Goal: Task Accomplishment & Management: Complete application form

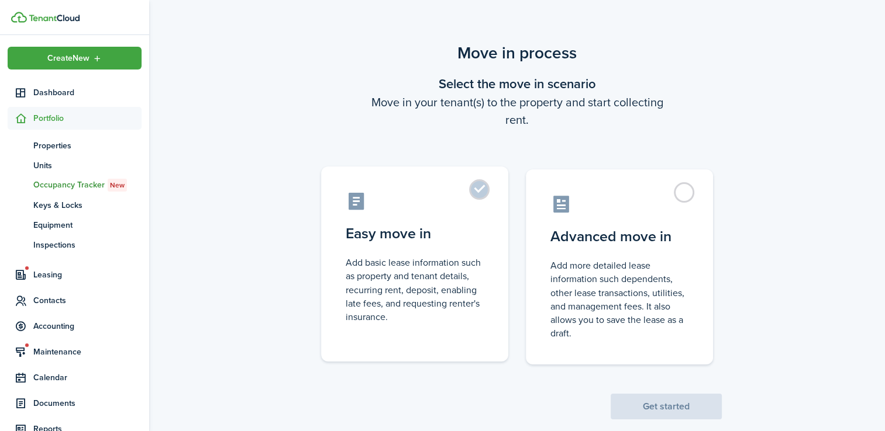
click at [474, 190] on label "Easy move in Add basic lease information such as property and tenant details, r…" at bounding box center [414, 264] width 187 height 195
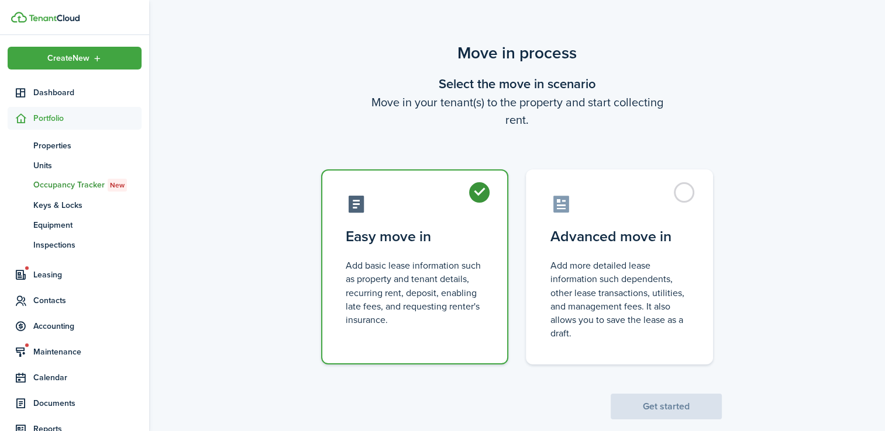
radio input "true"
click at [657, 409] on button "Get started" at bounding box center [665, 407] width 111 height 26
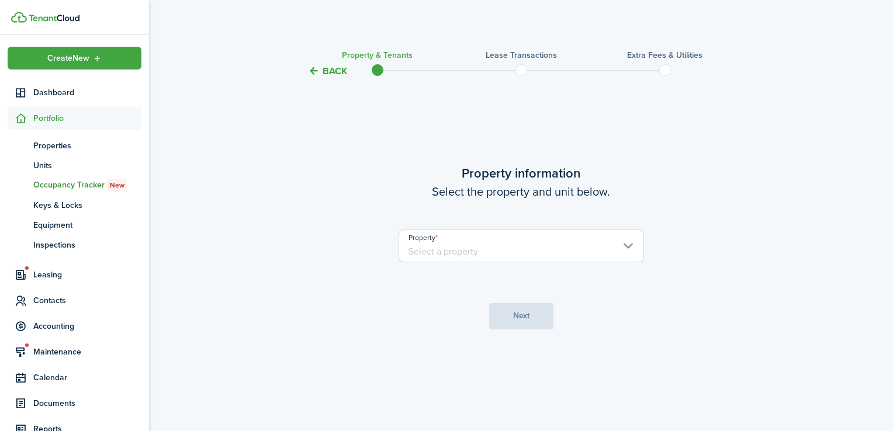
click at [448, 250] on input "Property" at bounding box center [522, 246] width 246 height 33
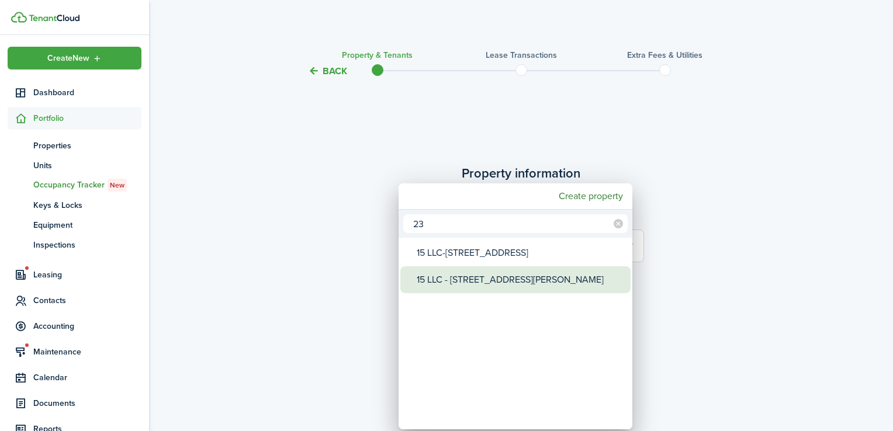
type input "23"
click at [448, 273] on div "15 LLC - [STREET_ADDRESS][PERSON_NAME]" at bounding box center [520, 280] width 207 height 27
type input "15 LLC - [STREET_ADDRESS][PERSON_NAME]"
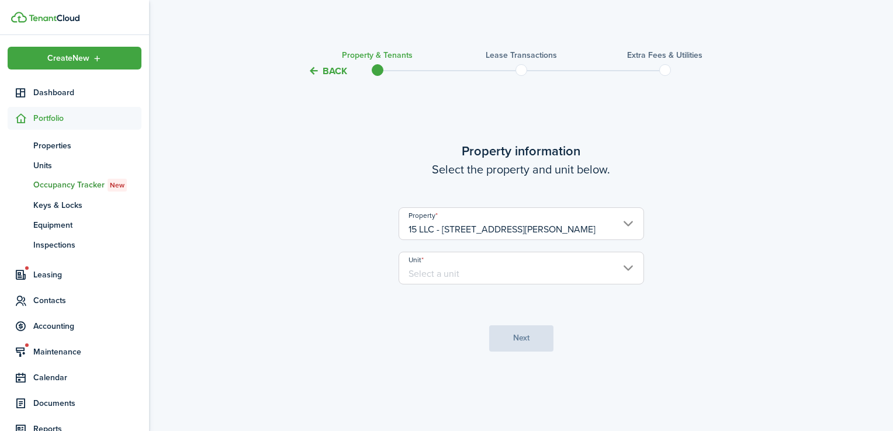
click at [445, 271] on input "Unit" at bounding box center [522, 268] width 246 height 33
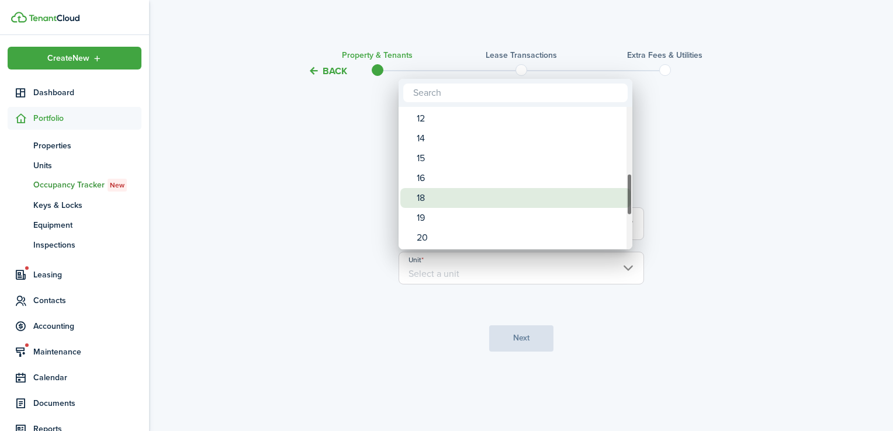
click at [441, 201] on div "18" at bounding box center [520, 198] width 207 height 20
type input "18"
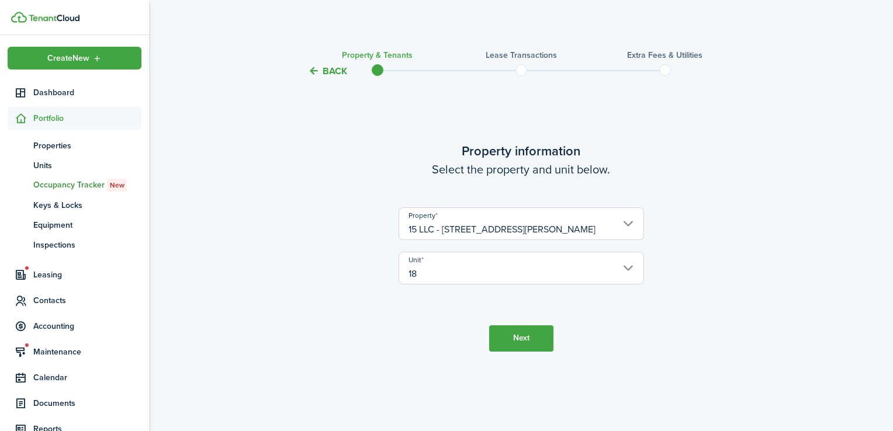
click at [513, 340] on button "Next" at bounding box center [521, 339] width 64 height 26
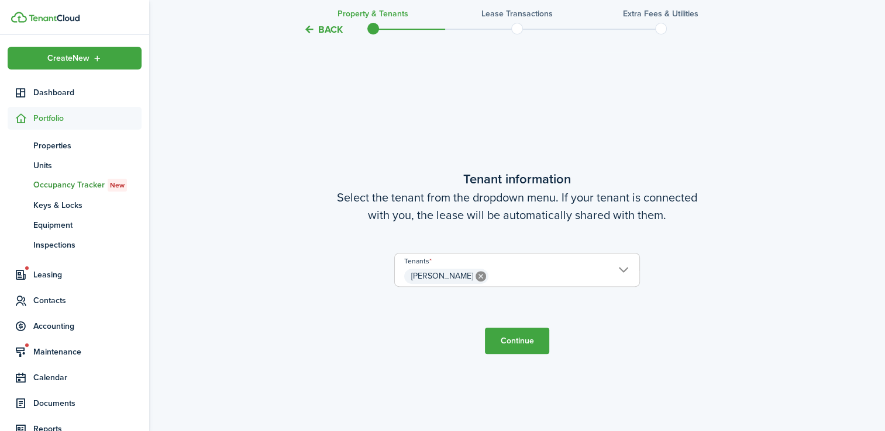
scroll to position [353, 0]
click at [520, 338] on button "Continue" at bounding box center [517, 341] width 64 height 26
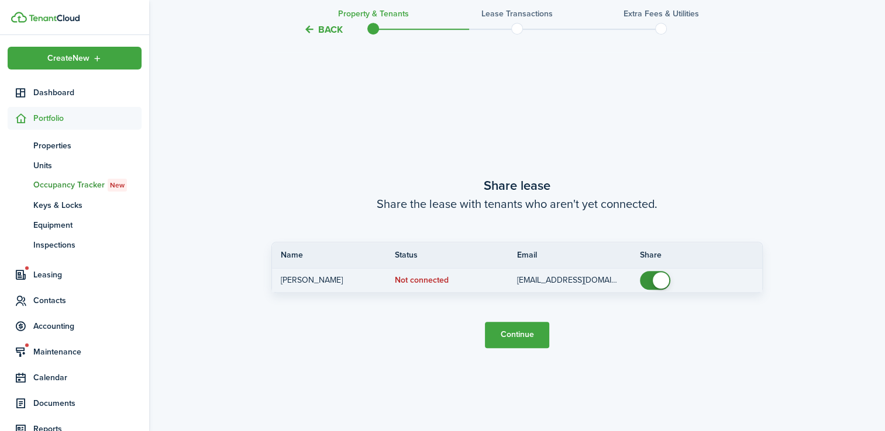
scroll to position [785, 0]
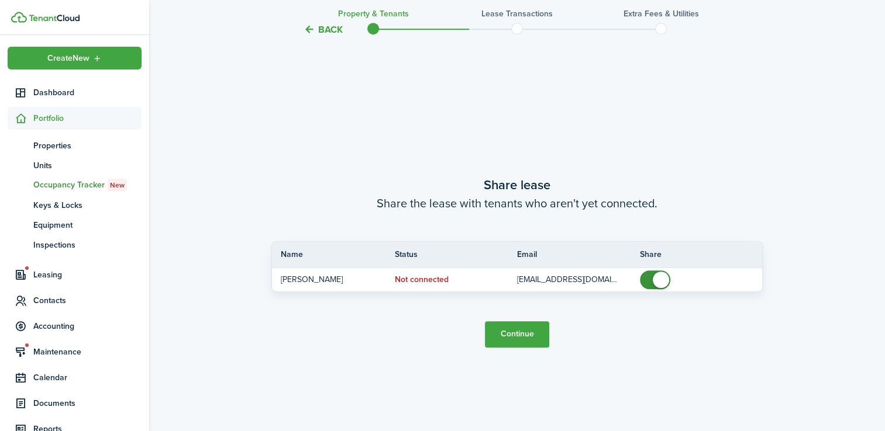
click at [521, 337] on button "Continue" at bounding box center [517, 335] width 64 height 26
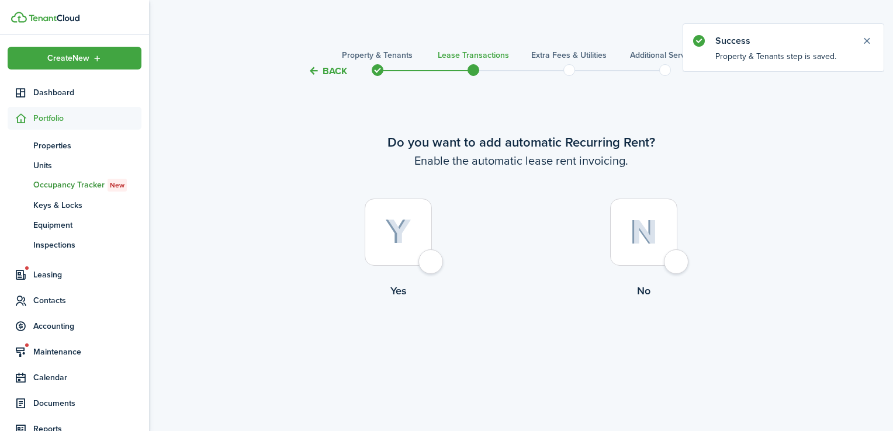
click at [432, 260] on div at bounding box center [398, 232] width 67 height 67
radio input "true"
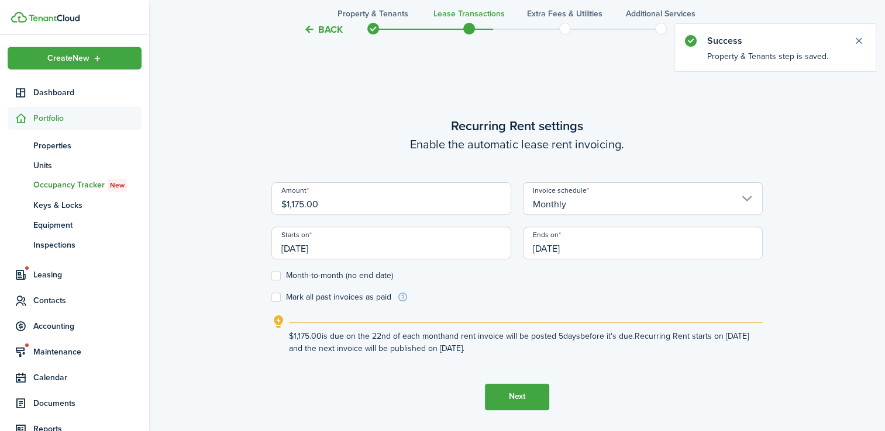
scroll to position [353, 0]
click at [300, 203] on input "$1,175.00" at bounding box center [391, 197] width 240 height 33
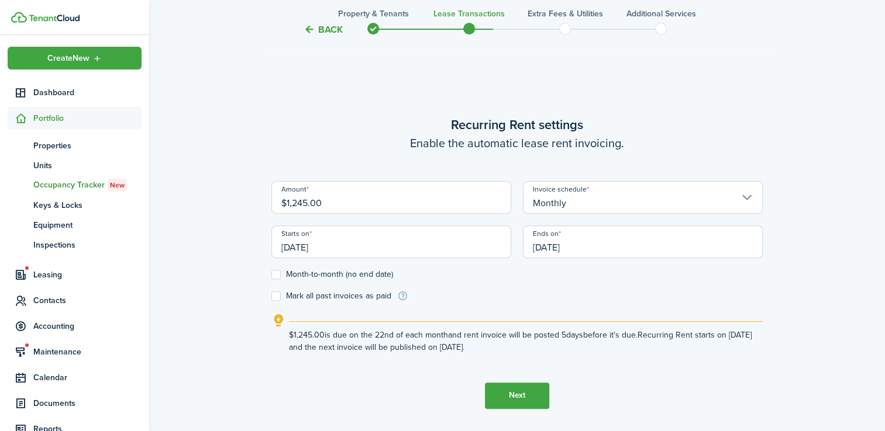
click at [340, 249] on input "[DATE]" at bounding box center [391, 242] width 240 height 33
type input "$1,245.00"
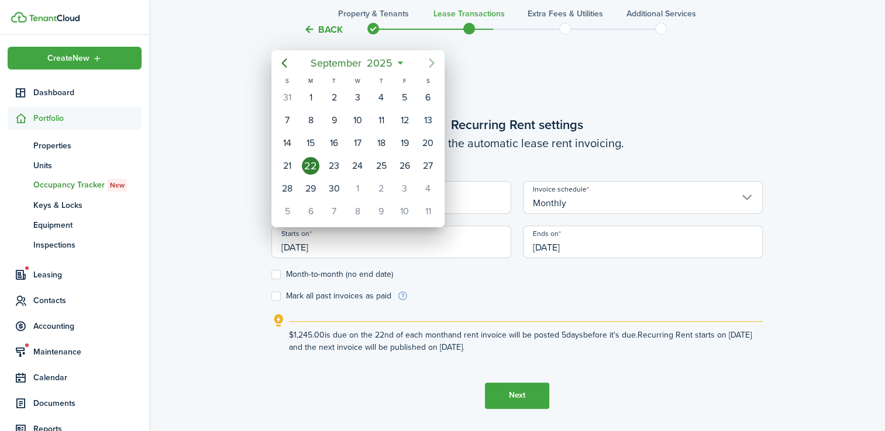
click at [430, 60] on icon "Next page" at bounding box center [431, 63] width 14 height 14
click at [352, 97] on div "1" at bounding box center [357, 98] width 18 height 18
type input "[DATE]"
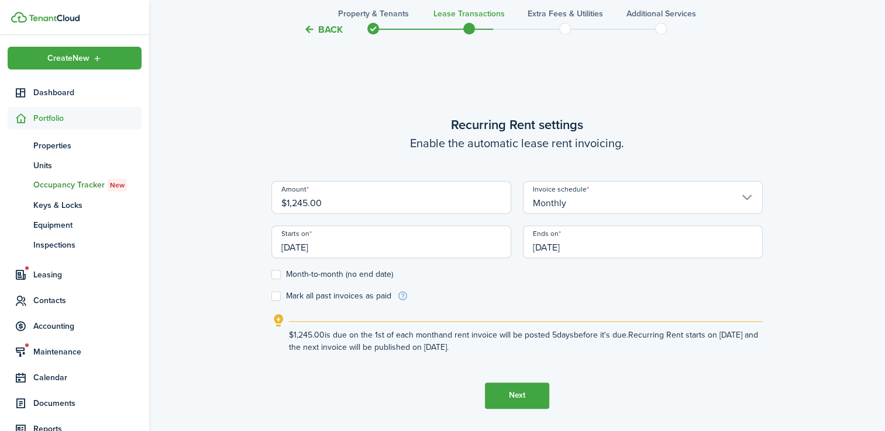
click at [569, 250] on input "[DATE]" at bounding box center [643, 242] width 240 height 33
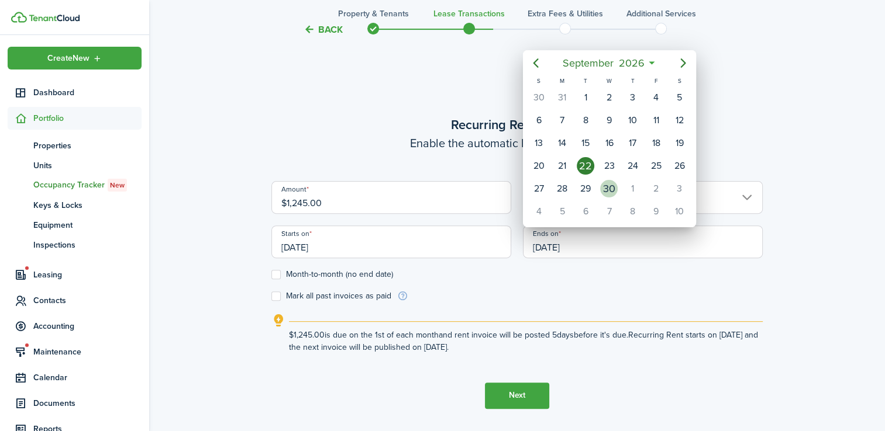
click at [606, 186] on div "30" at bounding box center [609, 189] width 18 height 18
type input "[DATE]"
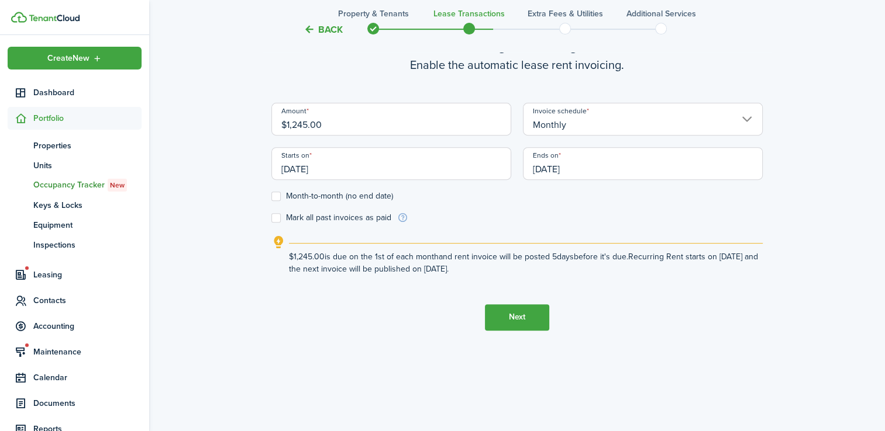
click at [514, 317] on button "Next" at bounding box center [517, 318] width 64 height 26
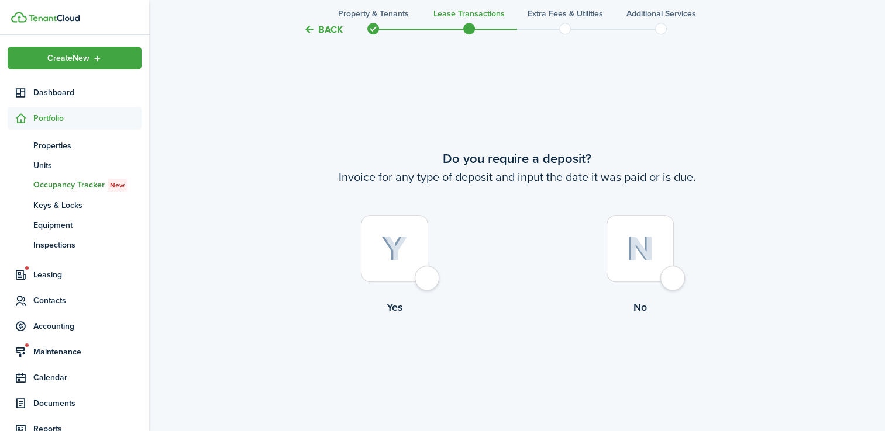
scroll to position [785, 0]
click at [426, 277] on div at bounding box center [394, 246] width 67 height 67
radio input "true"
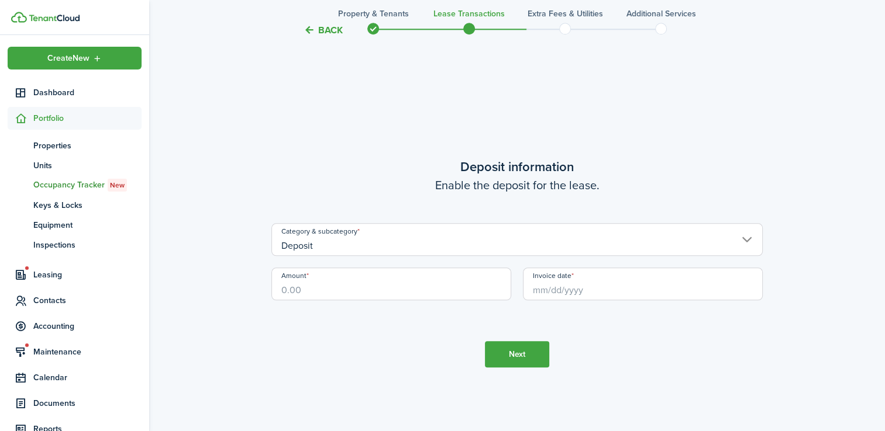
scroll to position [1217, 0]
click at [333, 289] on input "Amount" at bounding box center [391, 283] width 240 height 33
click at [567, 292] on input "Invoice date" at bounding box center [643, 283] width 240 height 33
type input "$1,245.00"
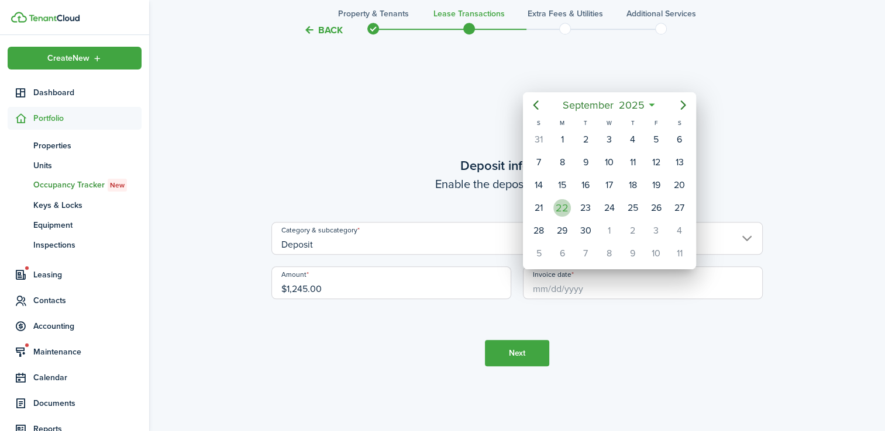
click at [561, 207] on div "22" at bounding box center [562, 208] width 18 height 18
type input "[DATE]"
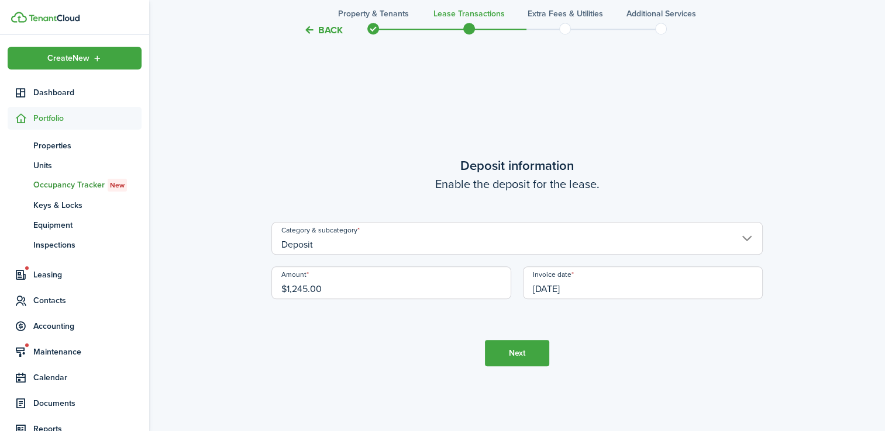
click at [495, 357] on button "Next" at bounding box center [517, 353] width 64 height 26
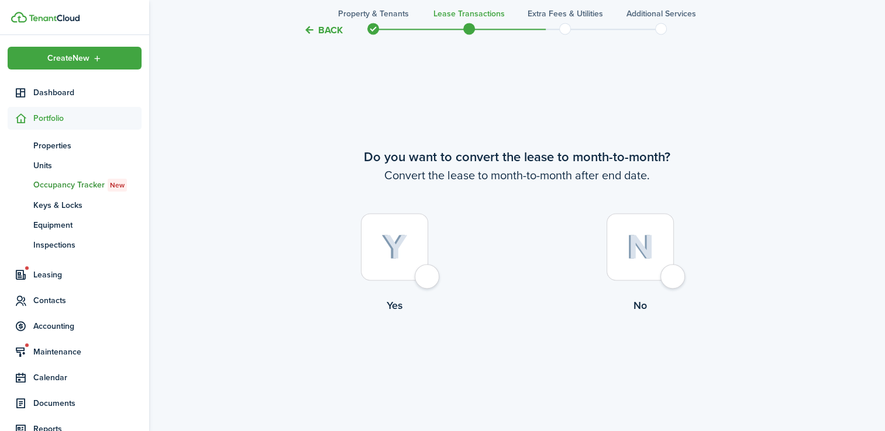
scroll to position [1649, 0]
click at [667, 276] on div at bounding box center [639, 246] width 67 height 67
radio input "true"
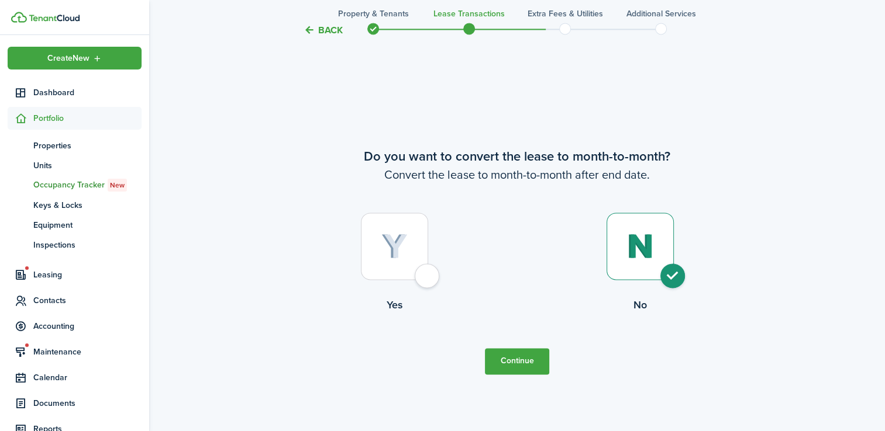
click at [517, 357] on button "Continue" at bounding box center [517, 361] width 64 height 26
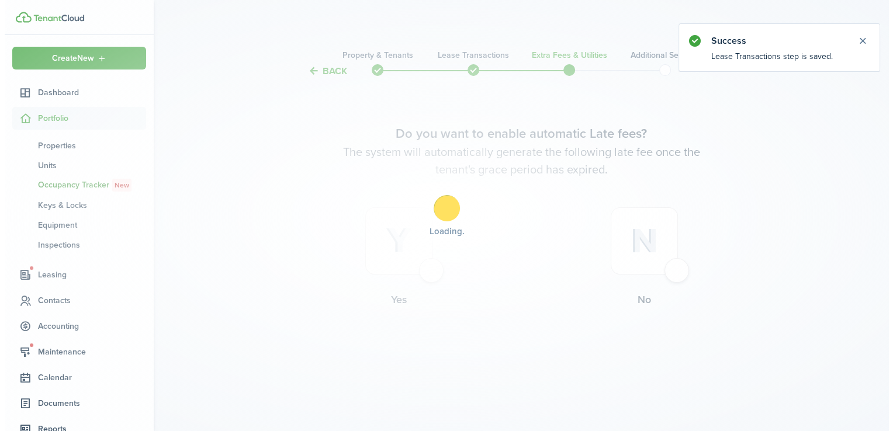
scroll to position [0, 0]
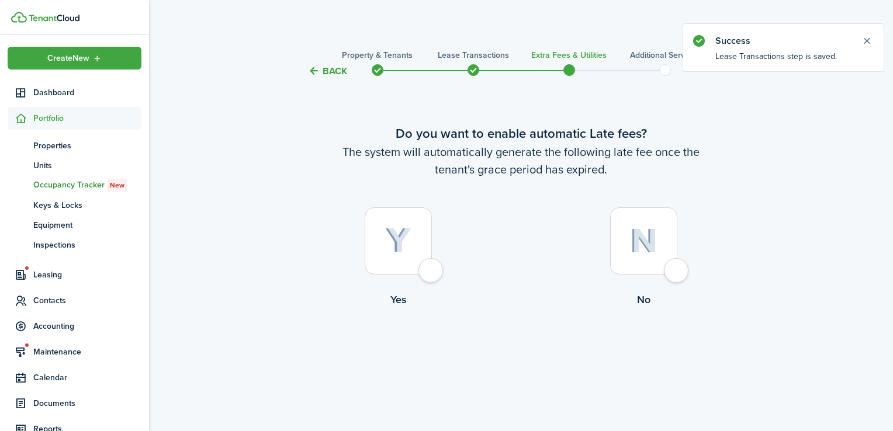
click at [673, 268] on div at bounding box center [643, 241] width 67 height 67
radio input "true"
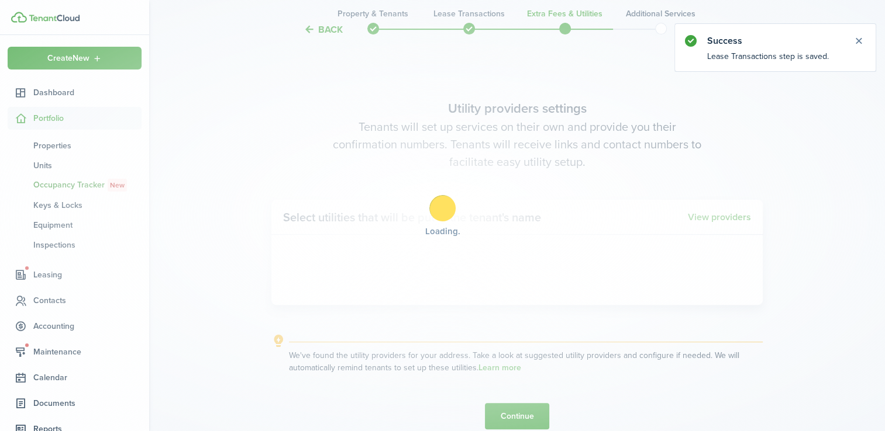
scroll to position [353, 0]
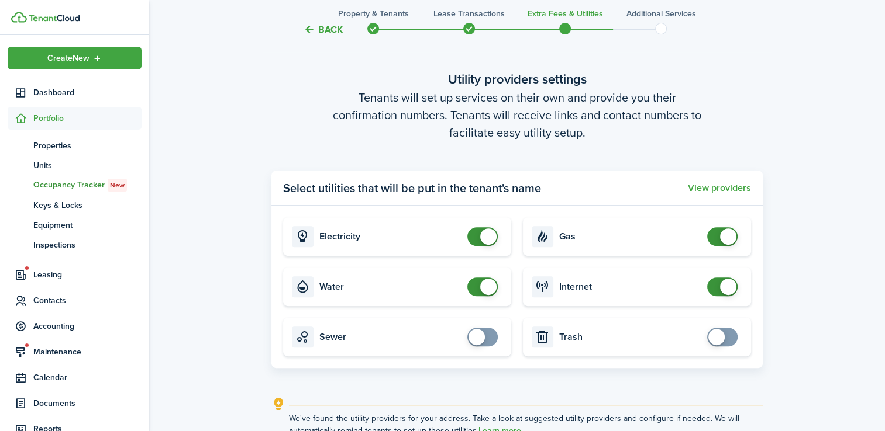
checkbox input "true"
click at [486, 340] on span at bounding box center [482, 337] width 12 height 19
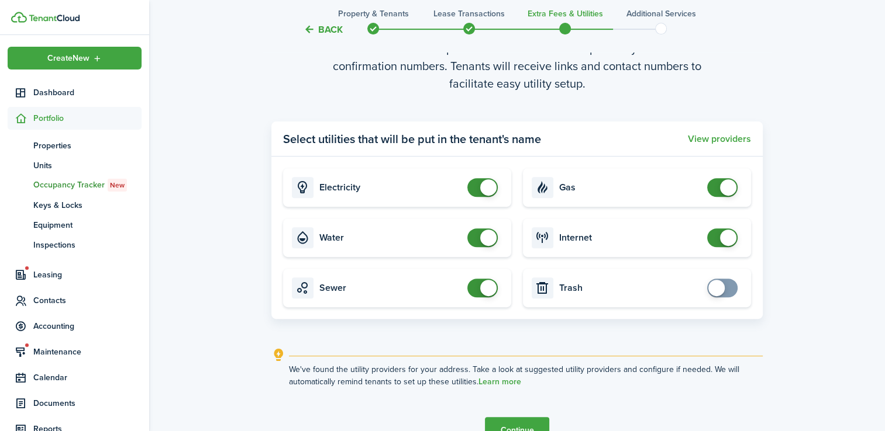
scroll to position [470, 0]
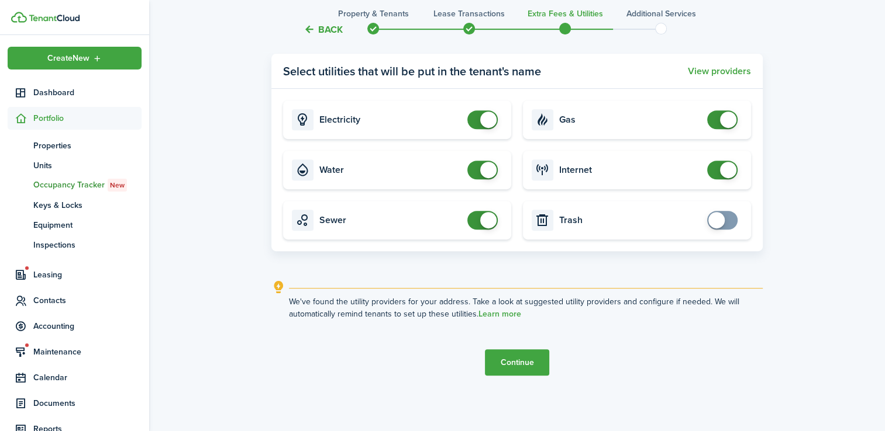
click at [512, 353] on button "Continue" at bounding box center [517, 363] width 64 height 26
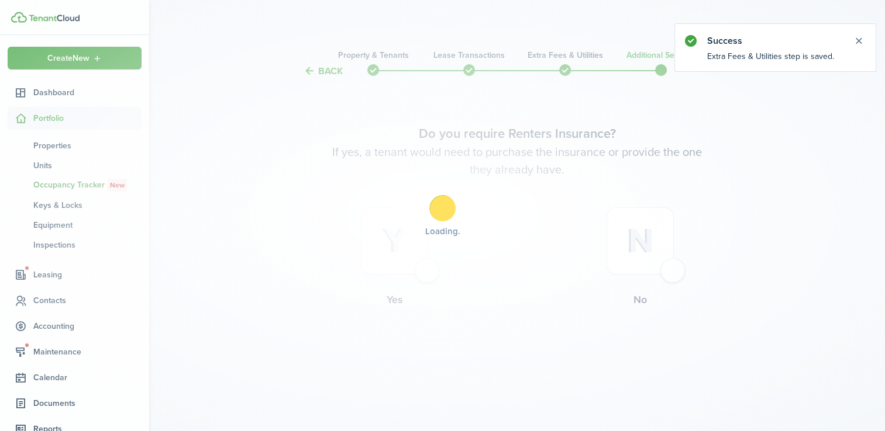
scroll to position [0, 0]
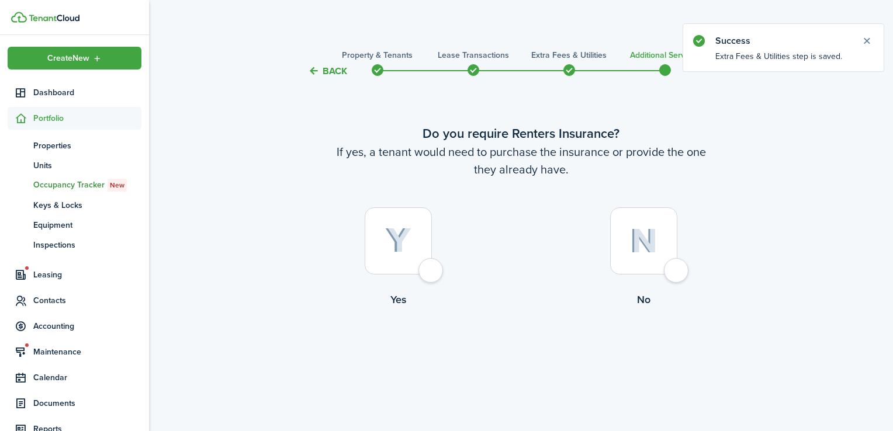
click at [677, 274] on div at bounding box center [643, 241] width 67 height 67
radio input "true"
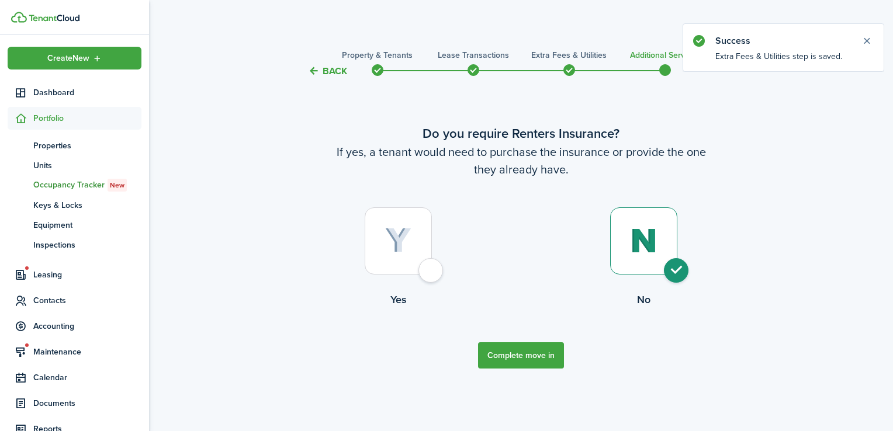
click at [510, 355] on button "Complete move in" at bounding box center [521, 356] width 86 height 26
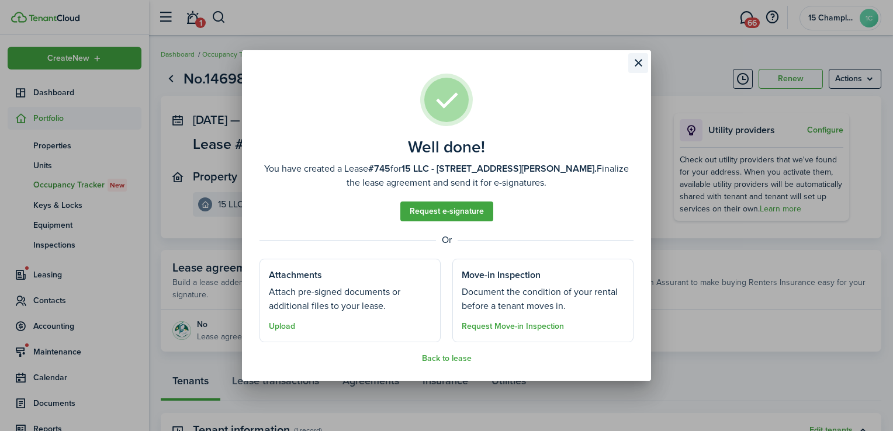
click at [634, 62] on button "Close modal" at bounding box center [638, 63] width 20 height 20
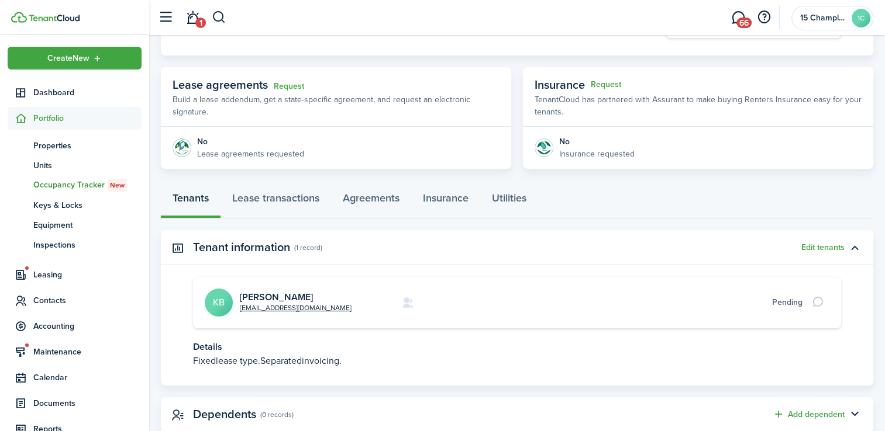
scroll to position [157, 0]
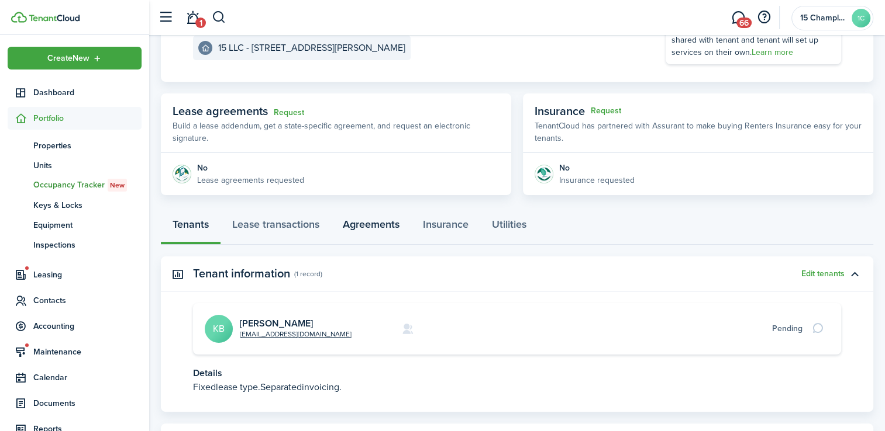
click at [378, 223] on link "Agreements" at bounding box center [371, 227] width 80 height 35
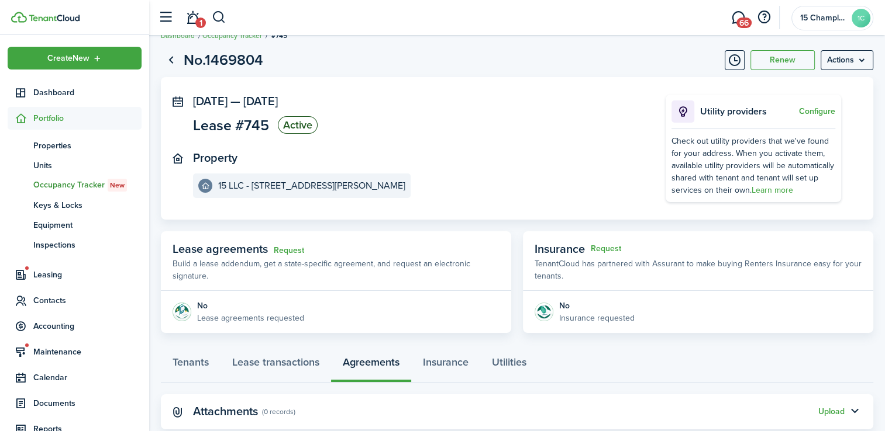
scroll to position [49, 0]
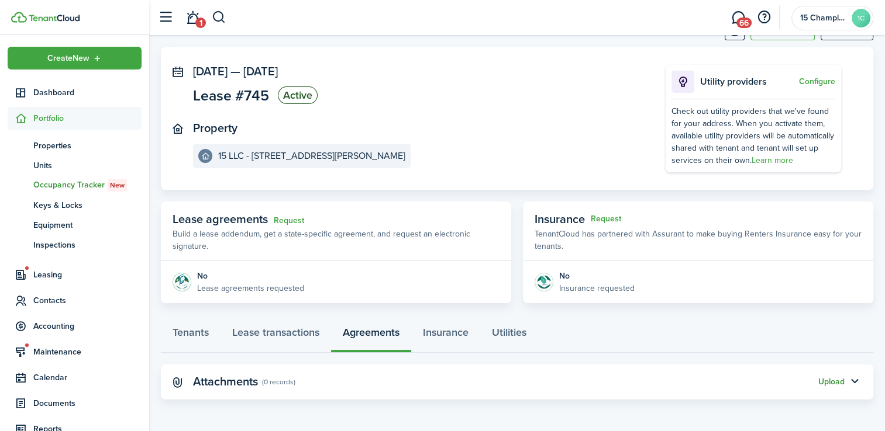
click at [828, 379] on button "Upload" at bounding box center [831, 382] width 26 height 9
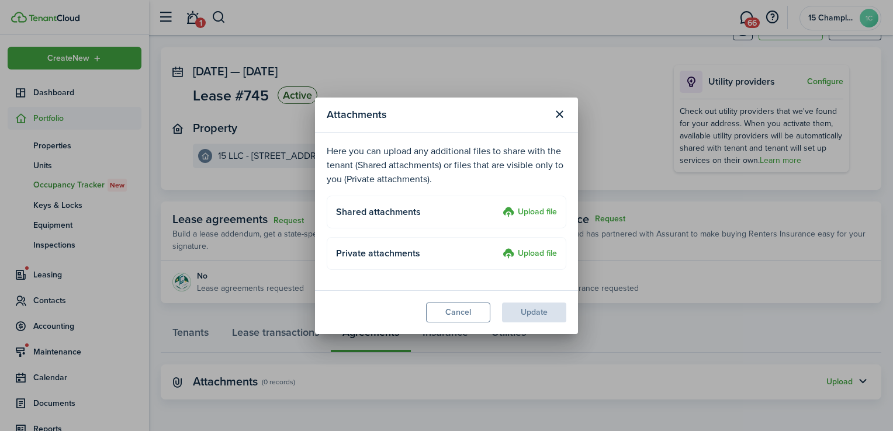
click at [529, 210] on label "Upload file" at bounding box center [530, 213] width 54 height 14
click at [499, 206] on input "Upload file" at bounding box center [499, 206] width 0 height 0
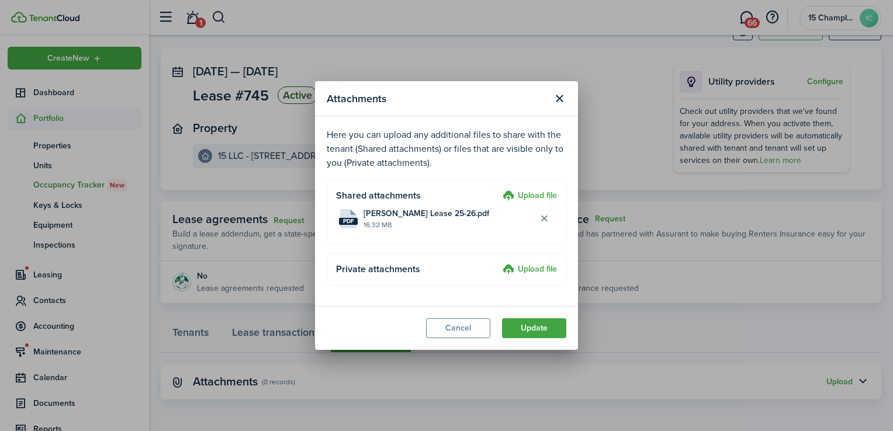
click at [531, 196] on label "Upload file" at bounding box center [530, 196] width 54 height 14
click at [499, 189] on input "Upload file" at bounding box center [499, 189] width 0 height 0
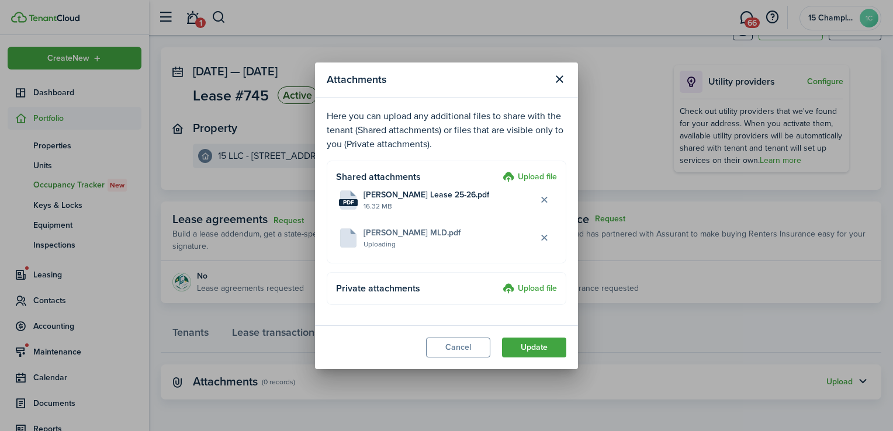
click at [529, 175] on label "Upload file" at bounding box center [530, 178] width 54 height 14
click at [499, 171] on input "Upload file" at bounding box center [499, 171] width 0 height 0
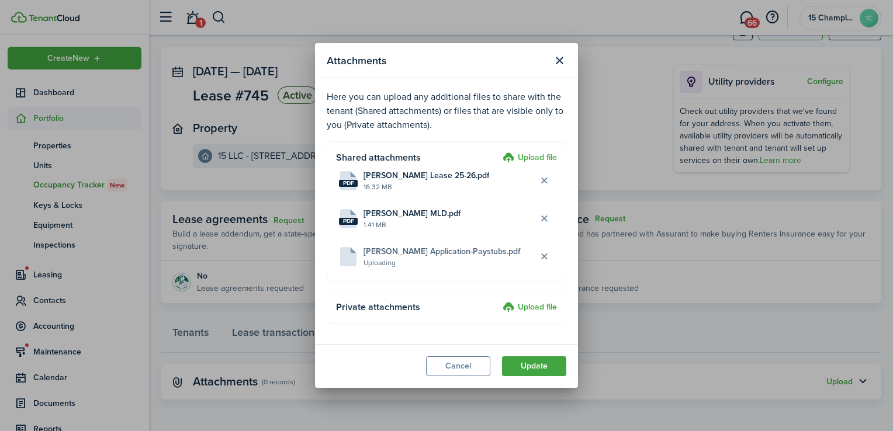
click at [538, 306] on label "Upload file" at bounding box center [530, 308] width 54 height 14
click at [499, 301] on input "Upload file" at bounding box center [499, 301] width 0 height 0
click at [530, 306] on label "Upload file" at bounding box center [530, 308] width 54 height 14
click at [499, 301] on input "Upload file" at bounding box center [499, 301] width 0 height 0
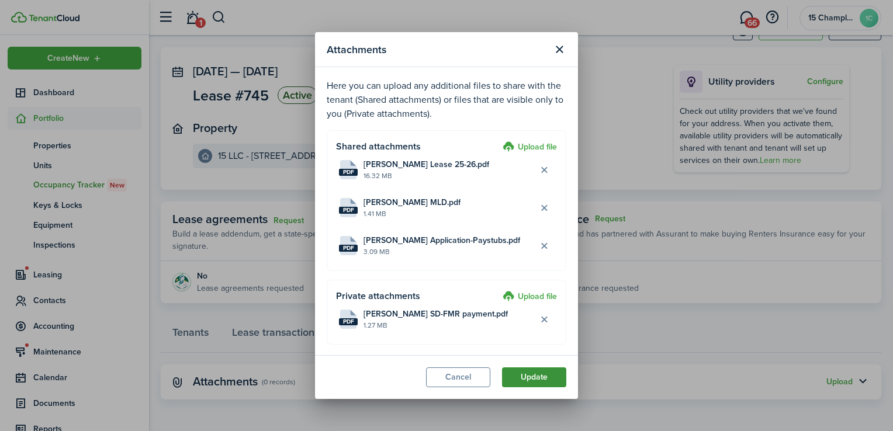
click at [532, 378] on button "Update" at bounding box center [534, 378] width 64 height 20
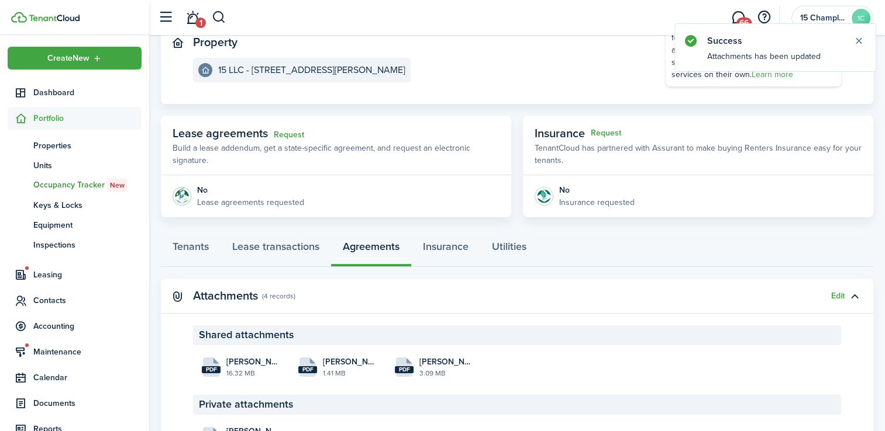
scroll to position [205, 0]
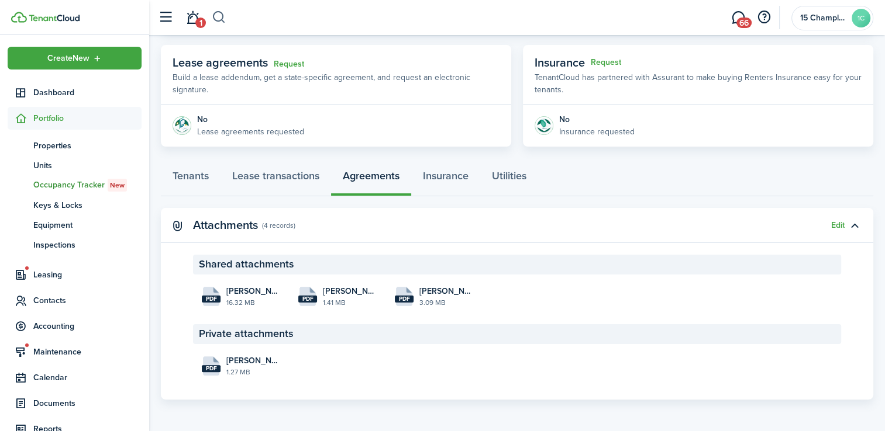
click at [220, 16] on button "button" at bounding box center [219, 18] width 15 height 20
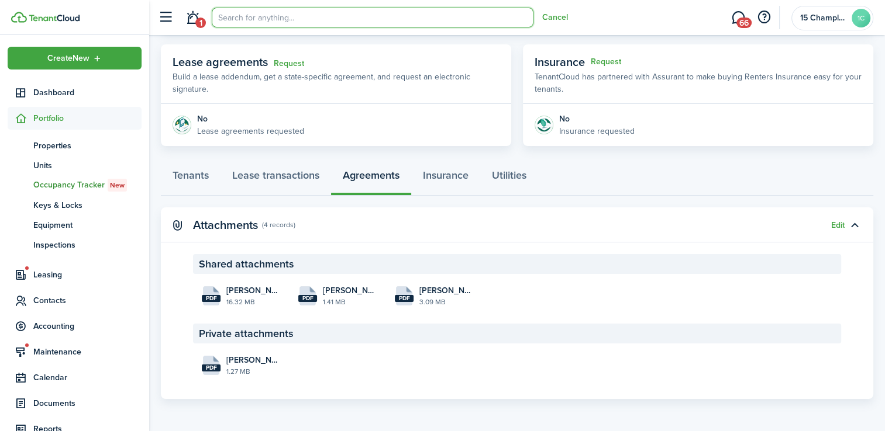
scroll to position [0, 0]
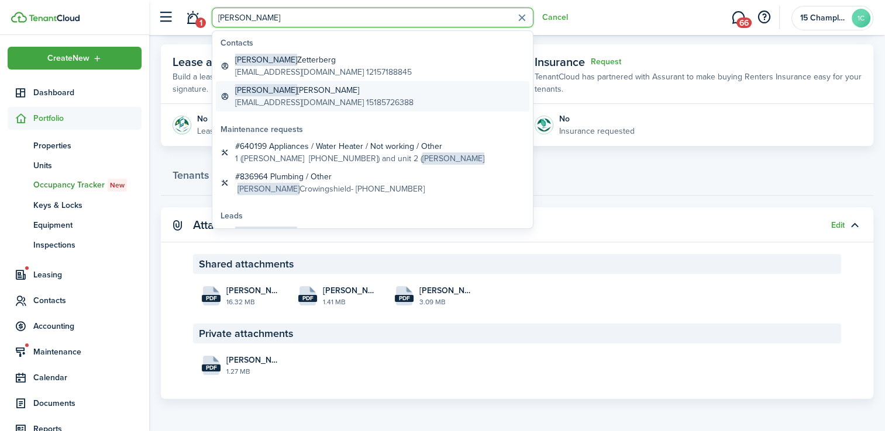
type input "[PERSON_NAME]"
click at [276, 95] on global-search-item-title "[PERSON_NAME]" at bounding box center [324, 90] width 178 height 12
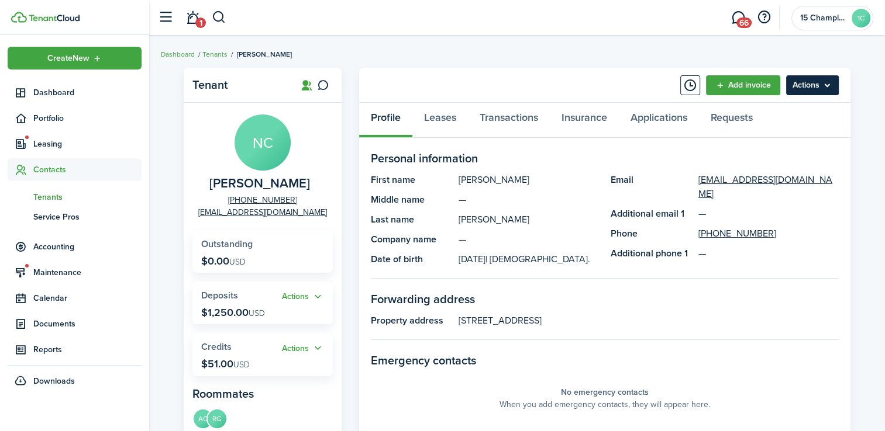
click at [802, 85] on menu-btn "Actions" at bounding box center [812, 85] width 53 height 20
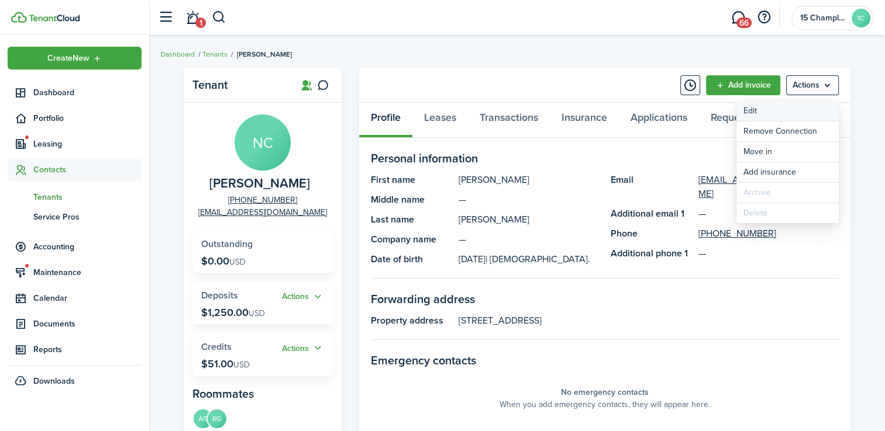
click at [789, 111] on link "Edit" at bounding box center [787, 111] width 102 height 20
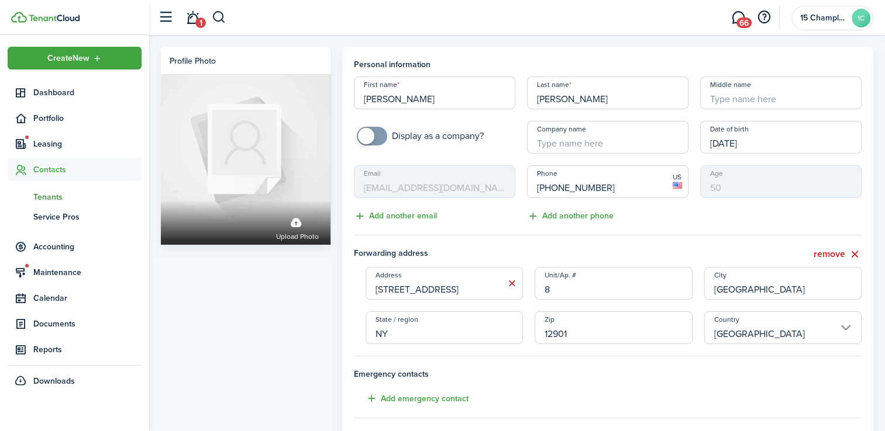
click at [606, 103] on input "[PERSON_NAME]" at bounding box center [607, 93] width 161 height 33
type input "C"
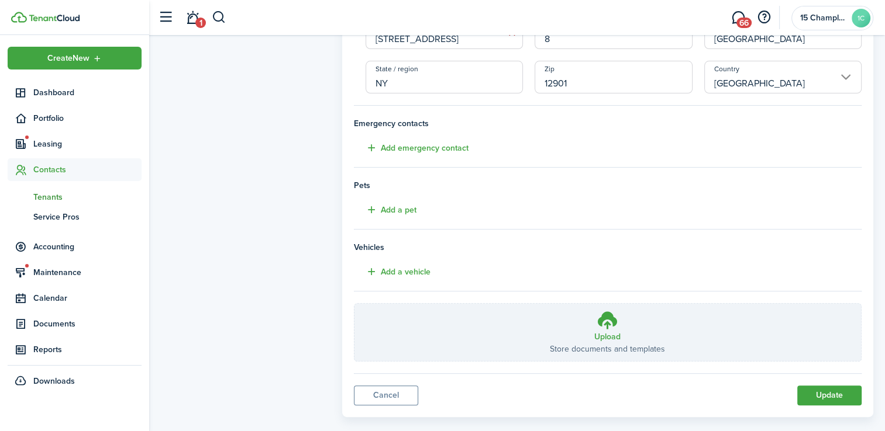
scroll to position [267, 0]
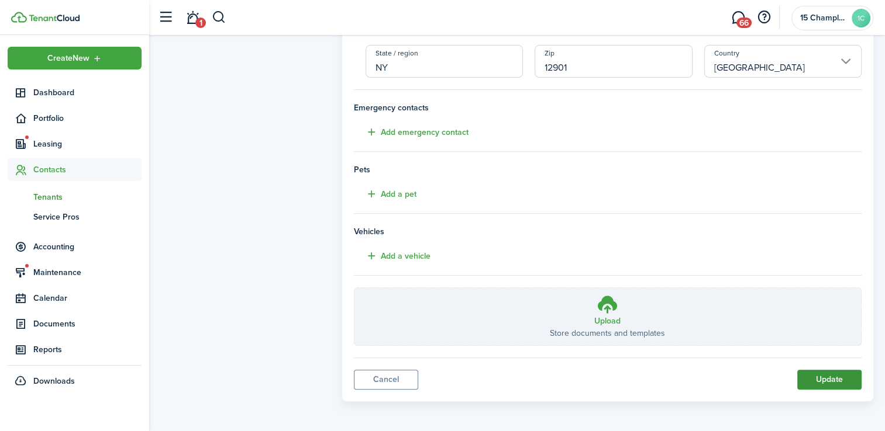
type input "[PERSON_NAME]"
click at [833, 374] on button "Update" at bounding box center [829, 380] width 64 height 20
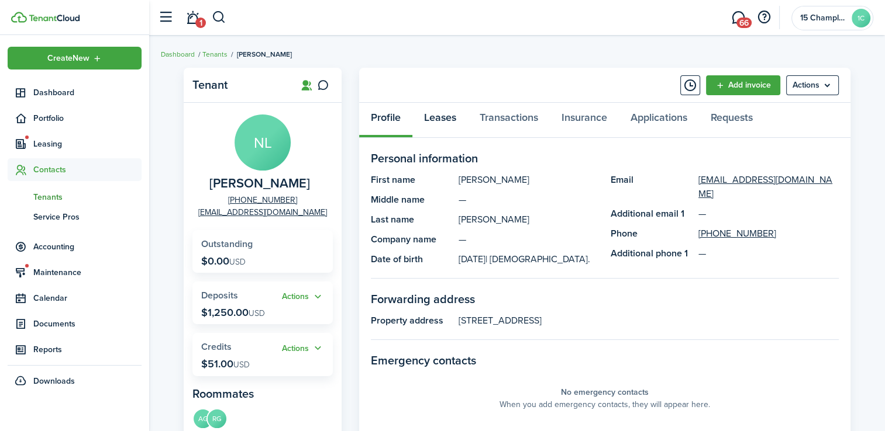
click at [451, 118] on link "Leases" at bounding box center [440, 120] width 56 height 35
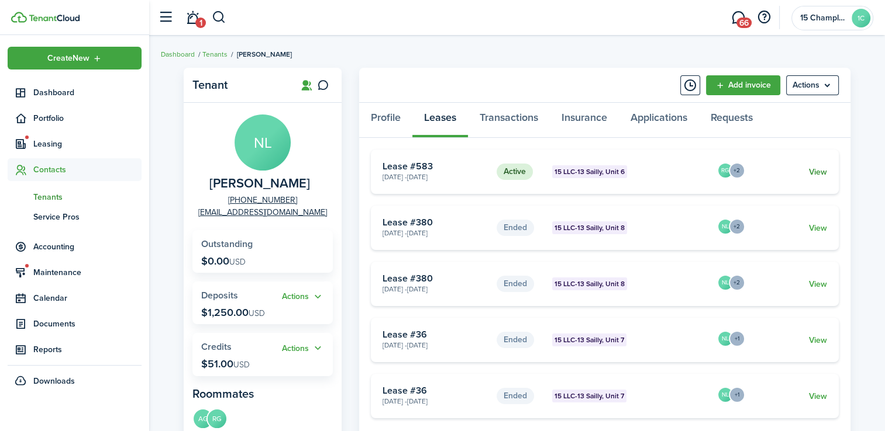
click at [815, 174] on link "View" at bounding box center [818, 172] width 18 height 12
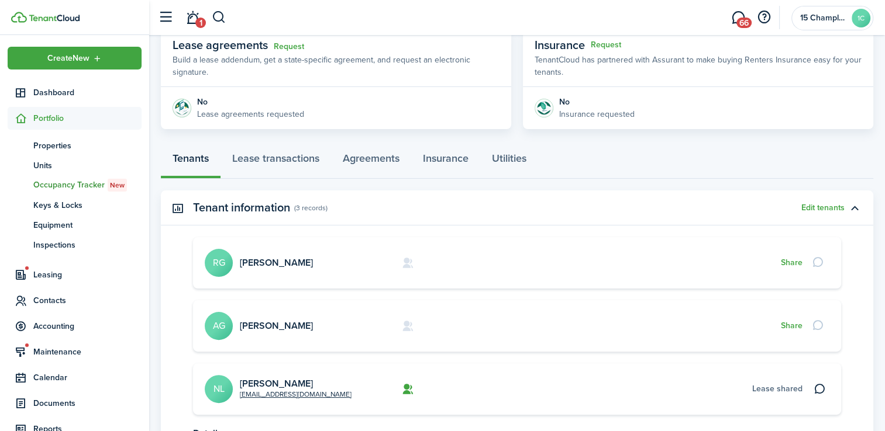
scroll to position [341, 0]
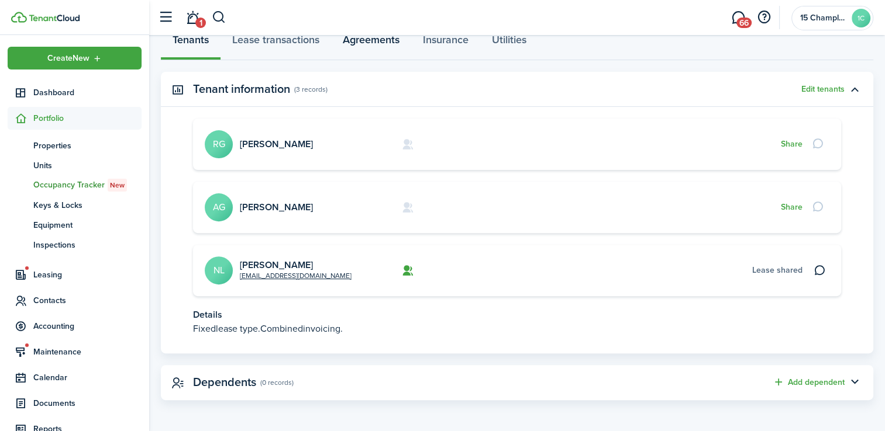
click at [368, 39] on link "Agreements" at bounding box center [371, 42] width 80 height 35
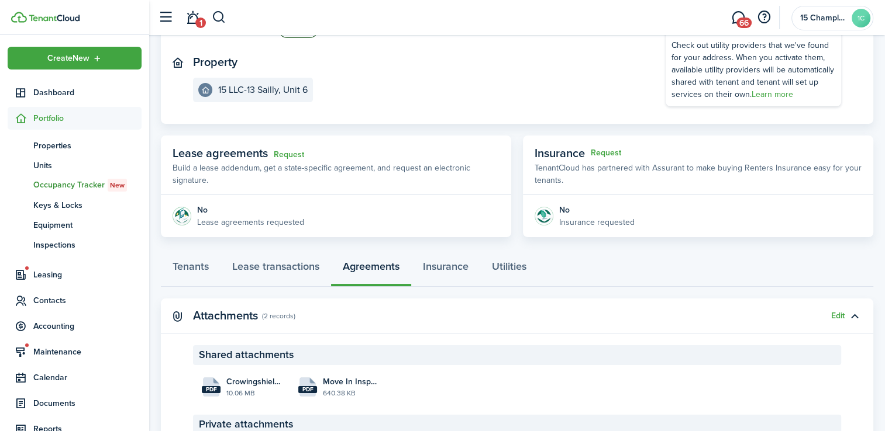
scroll to position [175, 0]
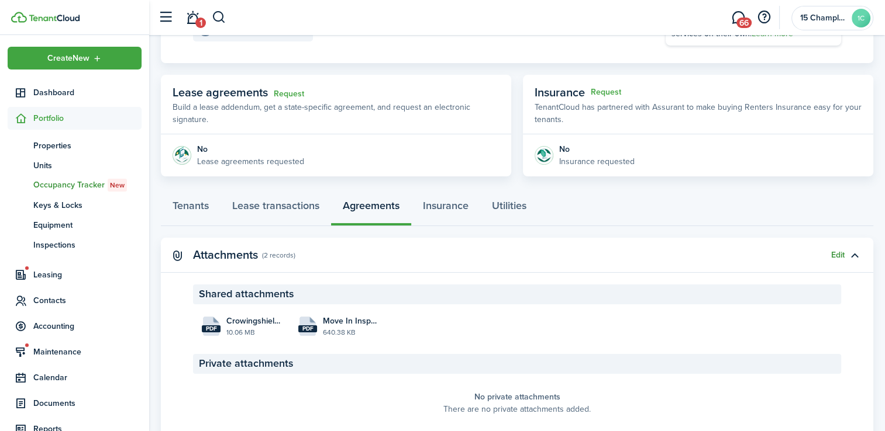
click at [838, 256] on button "Edit" at bounding box center [837, 255] width 13 height 9
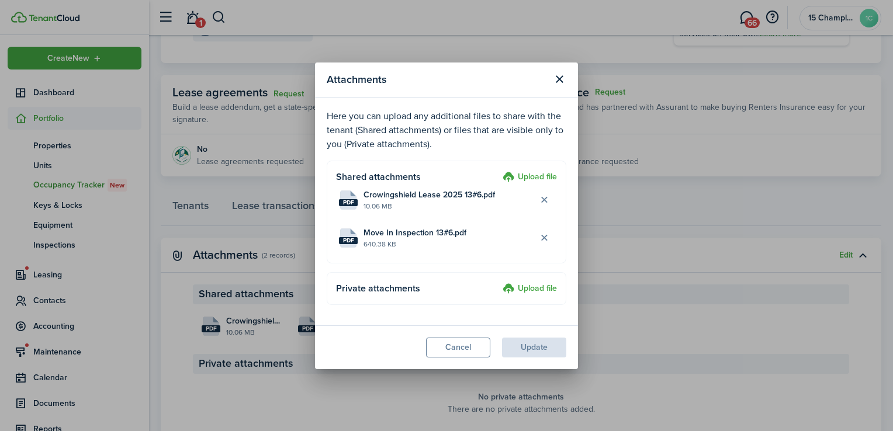
click at [533, 176] on label "Upload file" at bounding box center [530, 178] width 54 height 14
click at [499, 171] on input "Upload file" at bounding box center [499, 171] width 0 height 0
click at [525, 179] on label "Upload file" at bounding box center [530, 178] width 54 height 14
click at [499, 171] on input "Upload file" at bounding box center [499, 171] width 0 height 0
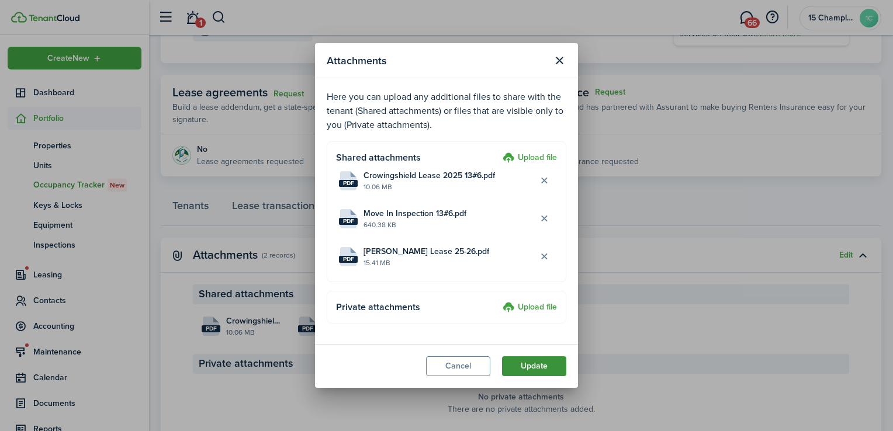
click at [536, 371] on button "Update" at bounding box center [534, 367] width 64 height 20
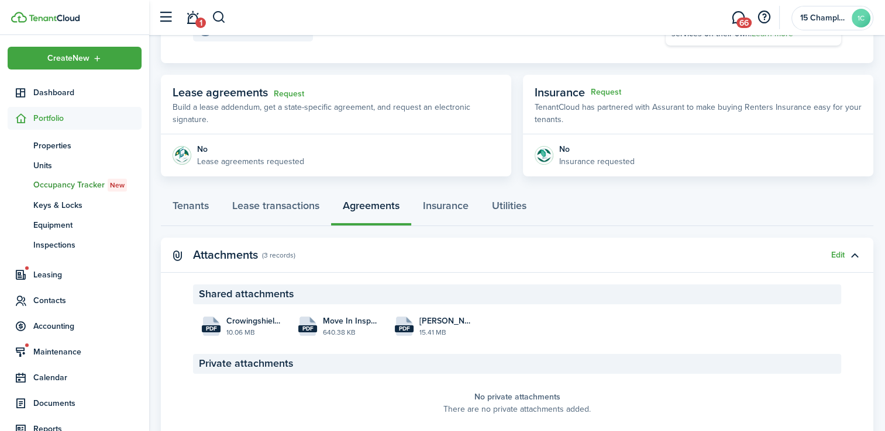
click at [69, 181] on span "Occupancy Tracker New" at bounding box center [87, 185] width 108 height 13
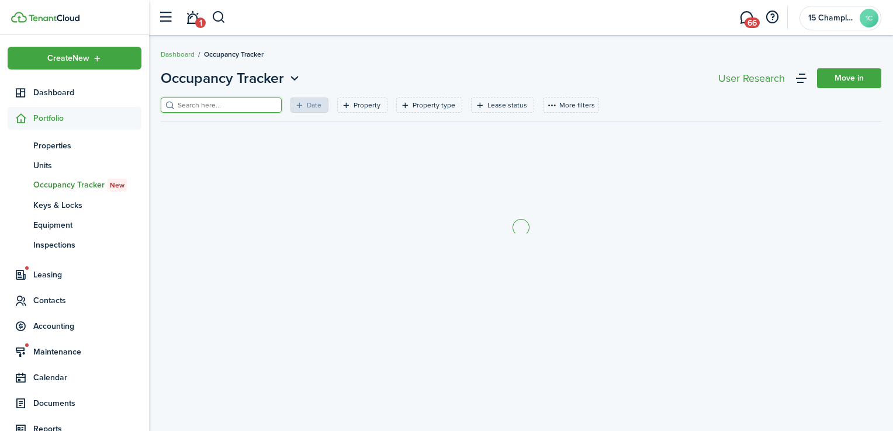
click at [227, 109] on input "search" at bounding box center [226, 105] width 103 height 11
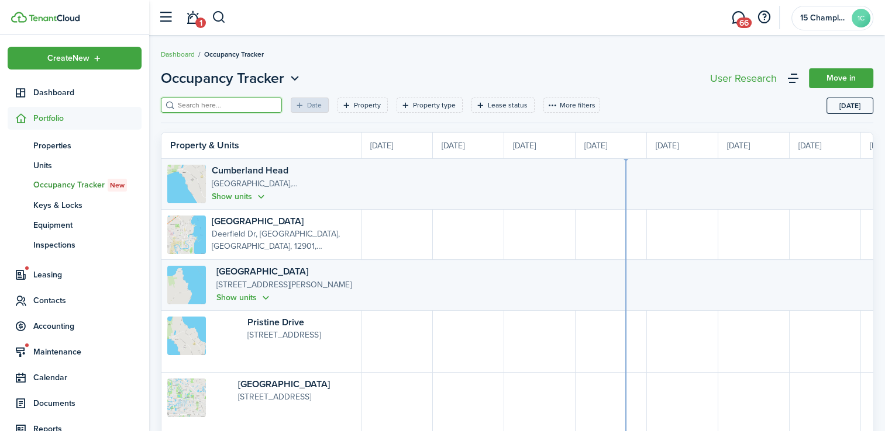
scroll to position [0, 214]
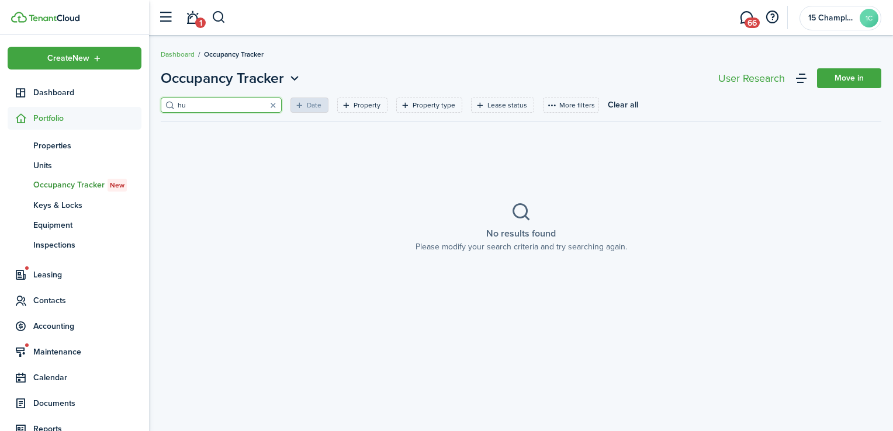
type input "h"
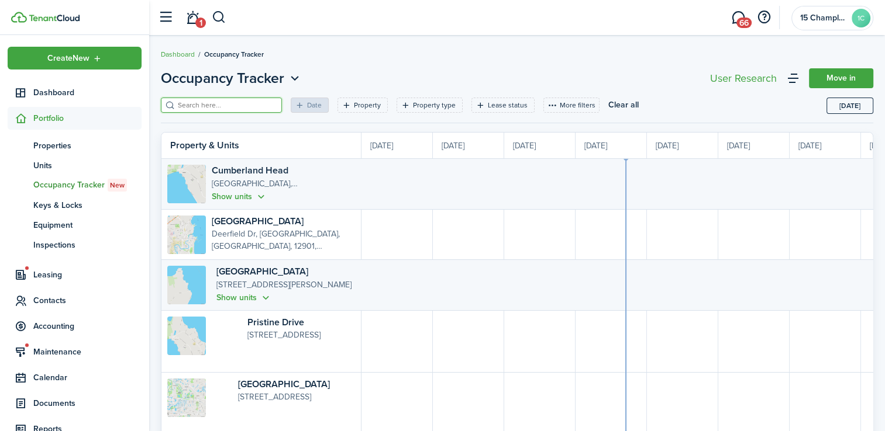
scroll to position [0, 214]
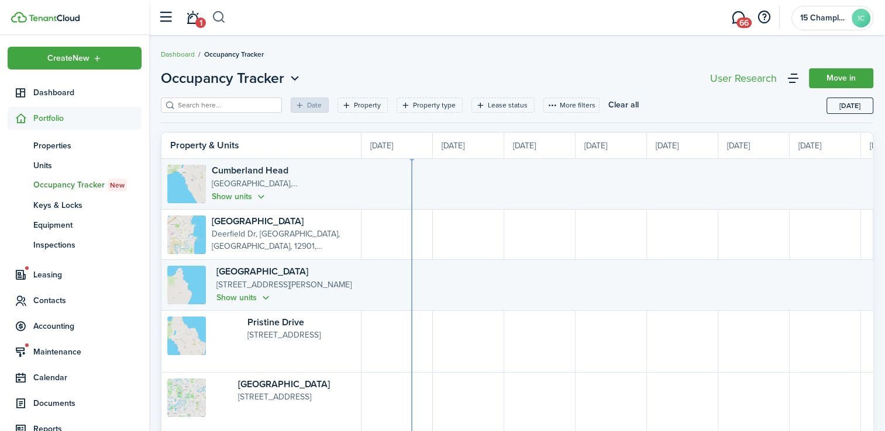
click at [222, 12] on button "button" at bounding box center [219, 18] width 15 height 20
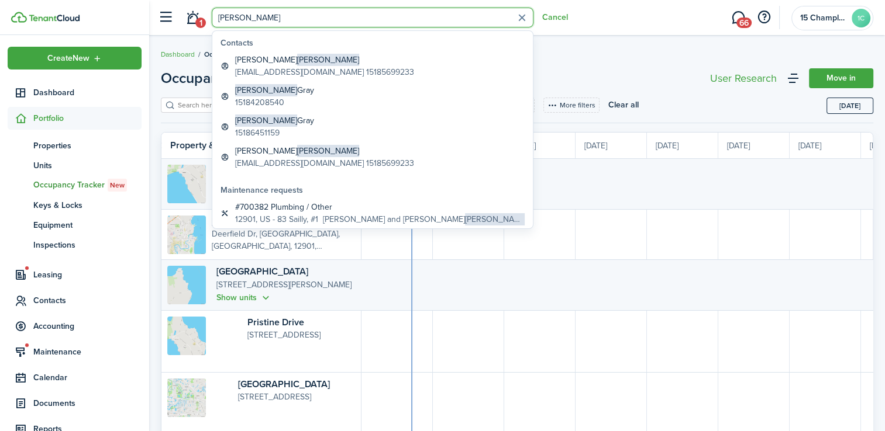
type input "[PERSON_NAME]"
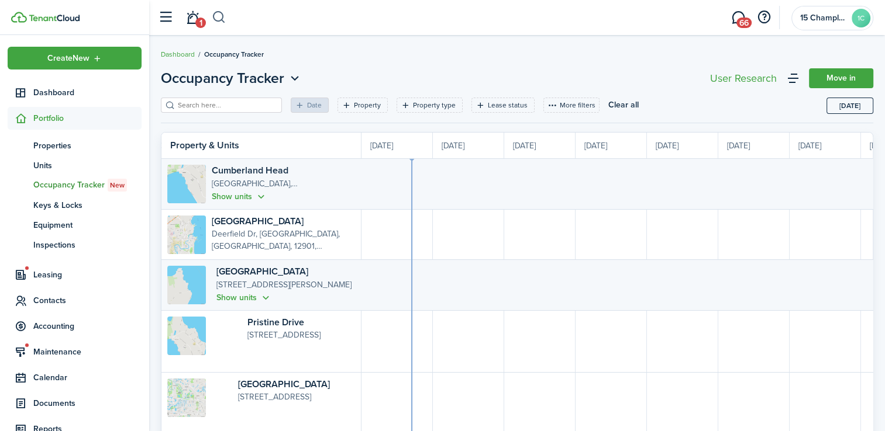
click at [217, 15] on button "button" at bounding box center [219, 18] width 15 height 20
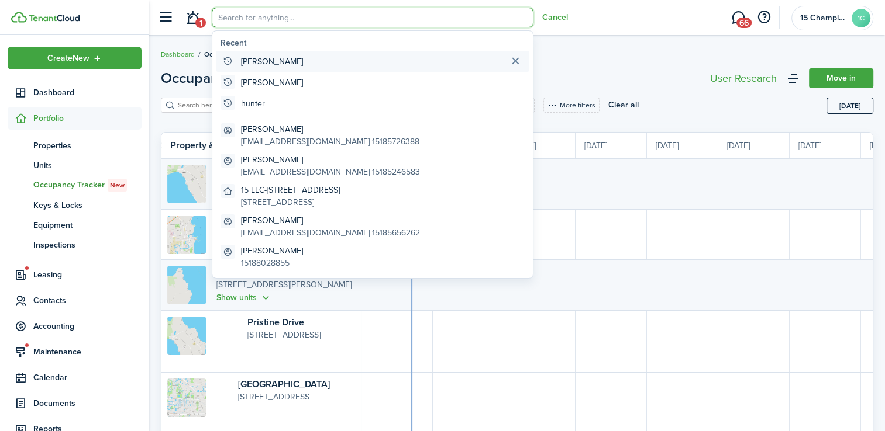
click at [266, 62] on global-search-item-title "[PERSON_NAME]" at bounding box center [272, 62] width 62 height 12
type input "[PERSON_NAME]"
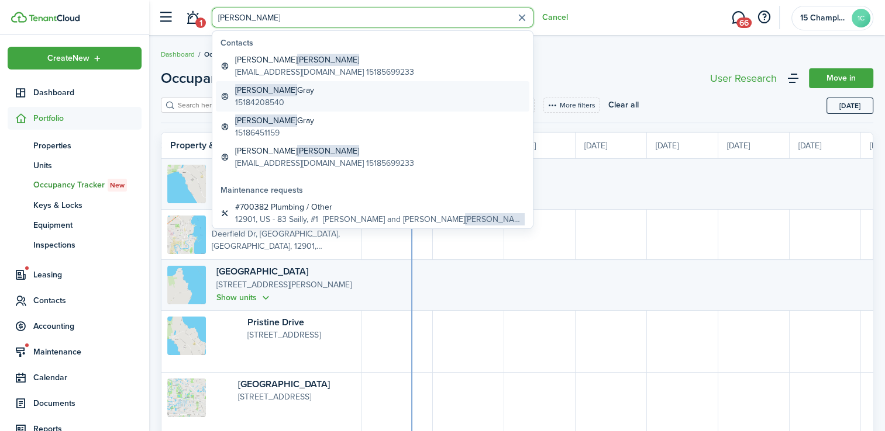
click at [281, 97] on global-search-item-description "15184208540" at bounding box center [274, 102] width 79 height 12
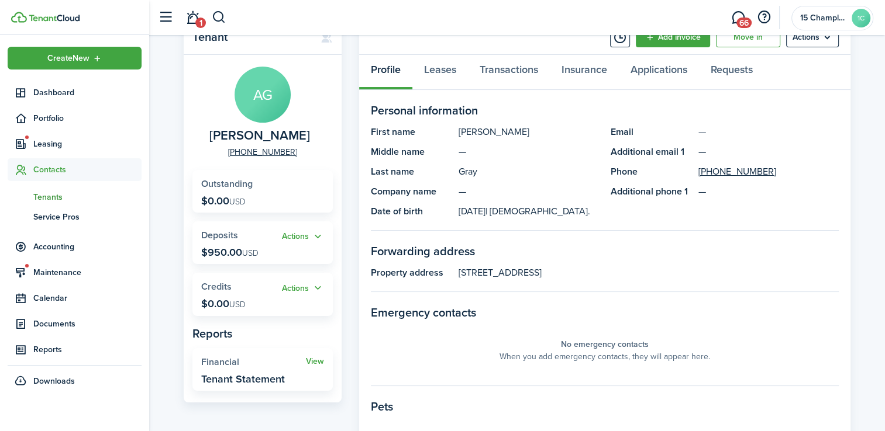
scroll to position [47, 0]
click at [44, 141] on span "Leasing" at bounding box center [87, 144] width 108 height 12
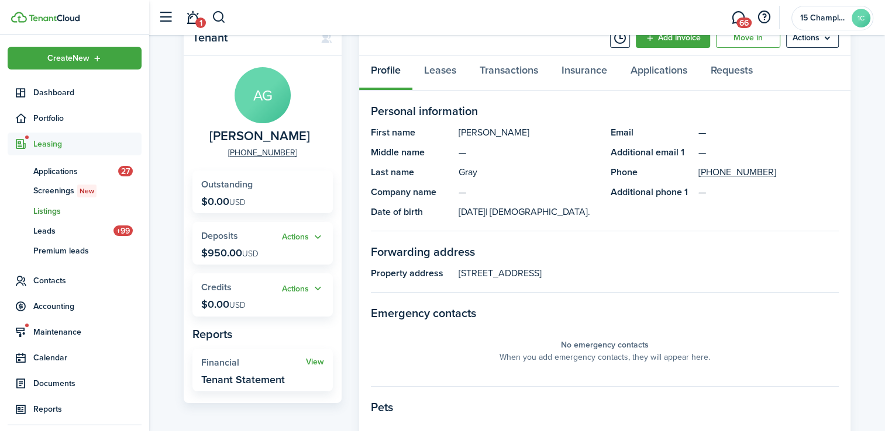
click at [60, 208] on span "Listings" at bounding box center [87, 211] width 108 height 12
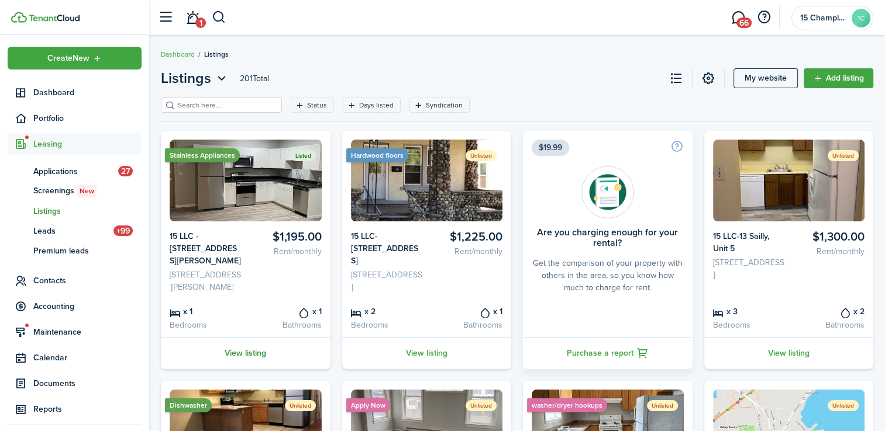
click at [244, 365] on link "View listing" at bounding box center [246, 353] width 170 height 32
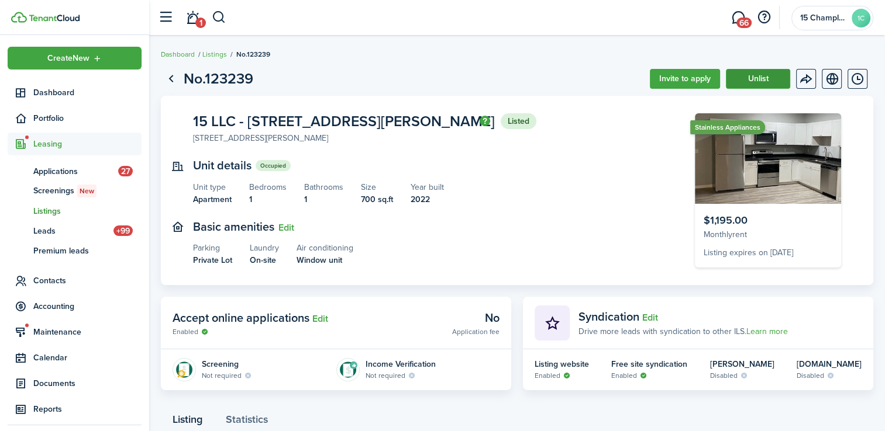
click at [758, 81] on button "Unlist" at bounding box center [758, 79] width 64 height 20
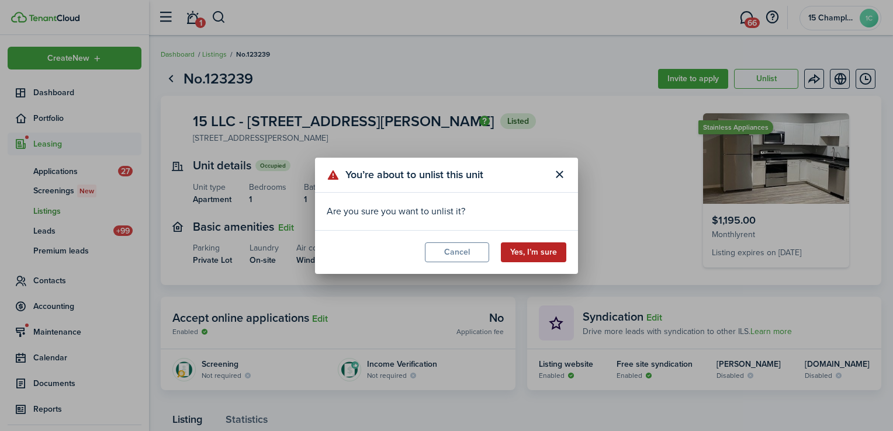
click at [524, 254] on button "Yes, I’m sure" at bounding box center [533, 253] width 65 height 20
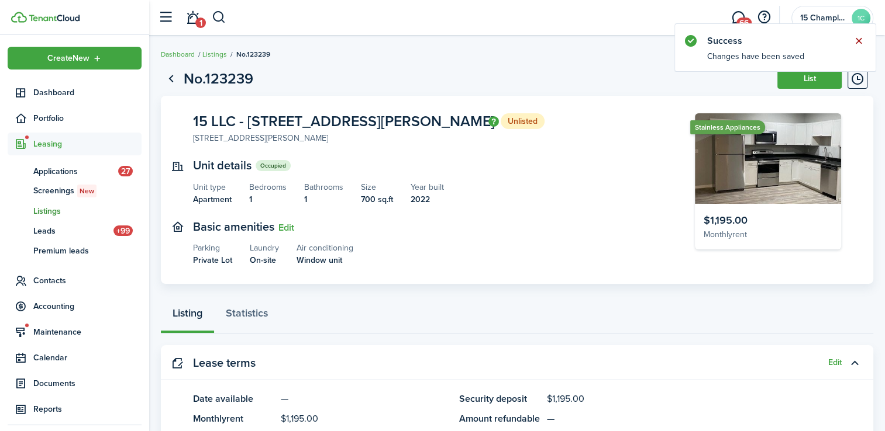
click at [859, 38] on button "Close notify" at bounding box center [858, 41] width 16 height 16
